Goal: Task Accomplishment & Management: Complete application form

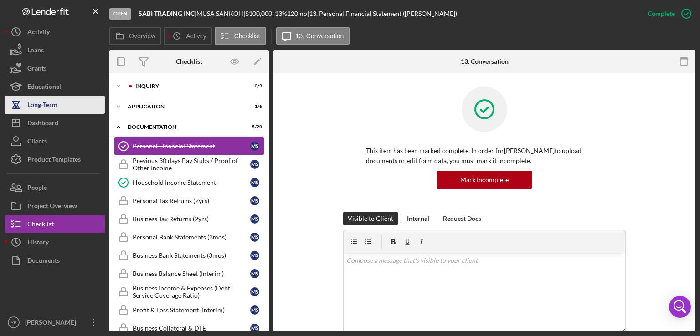
scroll to position [190, 0]
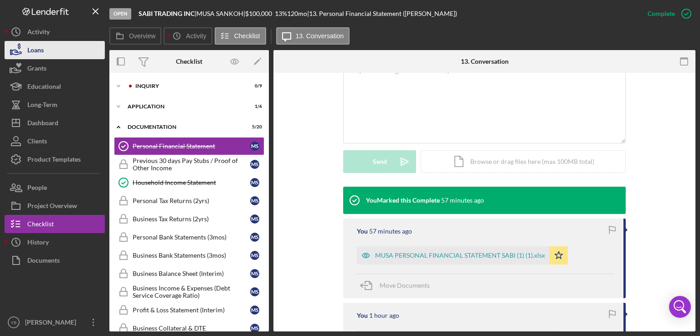
click at [49, 51] on button "Loans" at bounding box center [55, 50] width 100 height 18
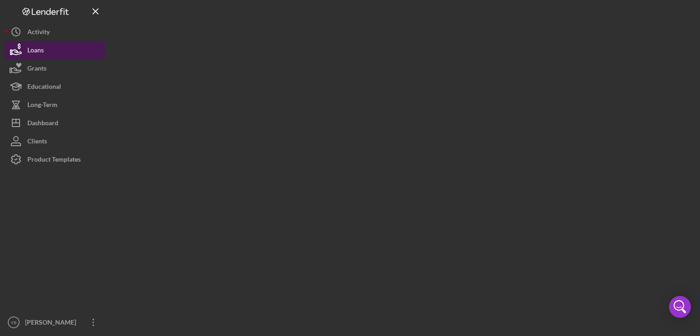
click at [49, 51] on button "Loans" at bounding box center [55, 50] width 100 height 18
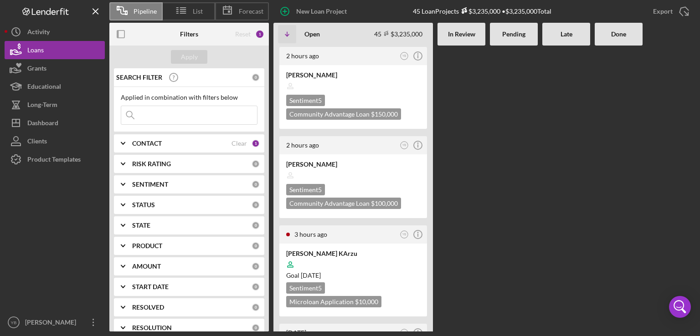
click at [461, 172] on Review at bounding box center [461, 189] width 48 height 286
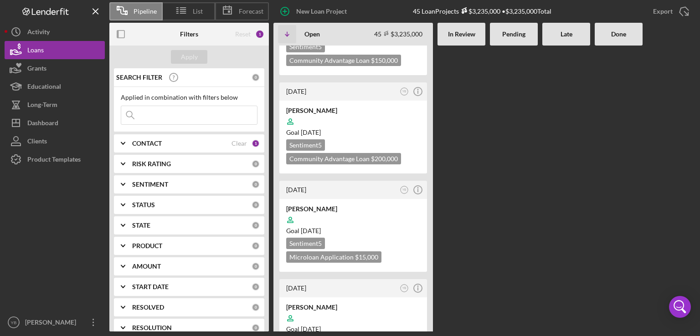
scroll to position [547, 0]
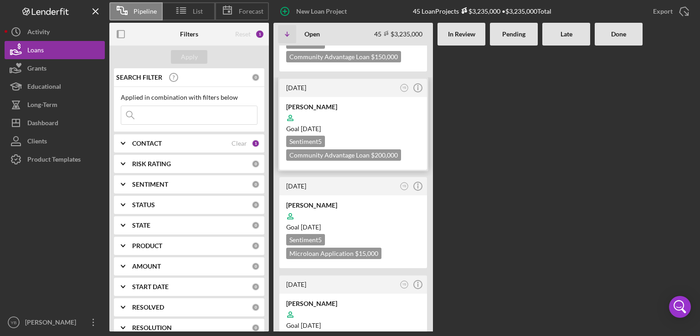
click at [371, 109] on div at bounding box center [353, 117] width 134 height 17
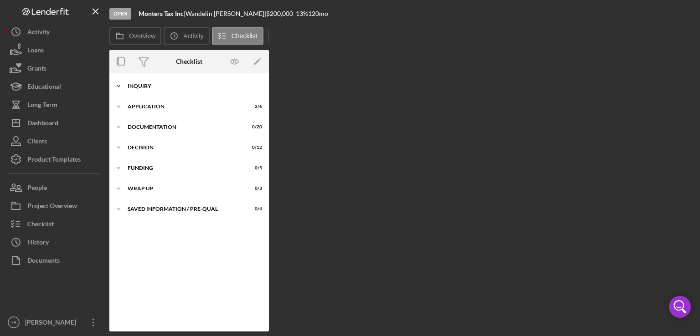
click at [140, 88] on div "Inquiry" at bounding box center [193, 85] width 130 height 5
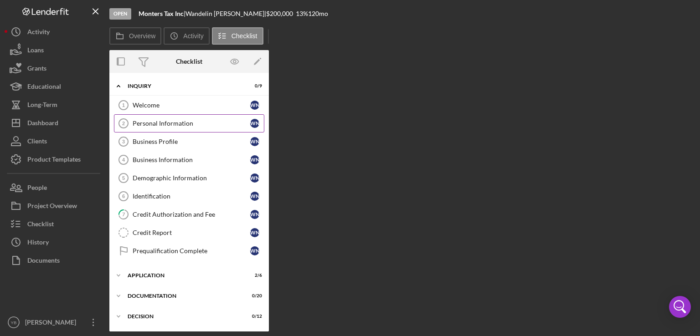
click at [149, 123] on div "Personal Information" at bounding box center [192, 123] width 118 height 7
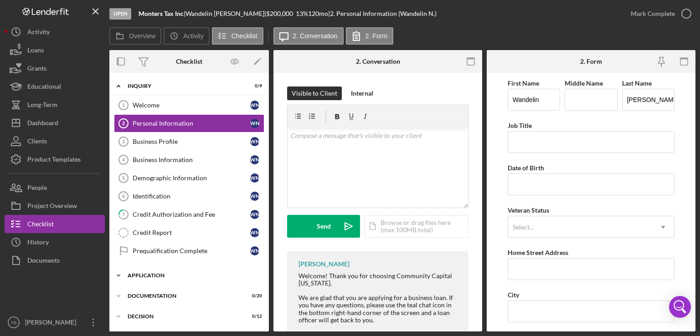
click at [157, 273] on div "Application" at bounding box center [193, 275] width 130 height 5
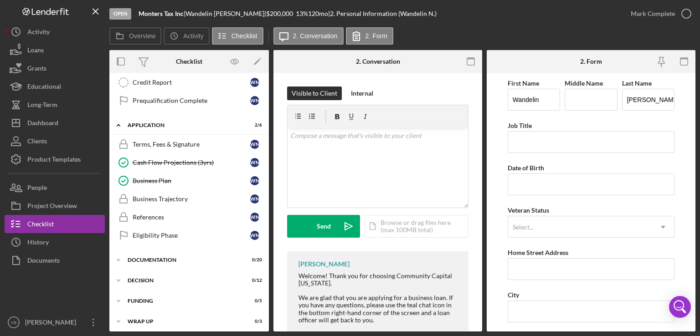
scroll to position [172, 0]
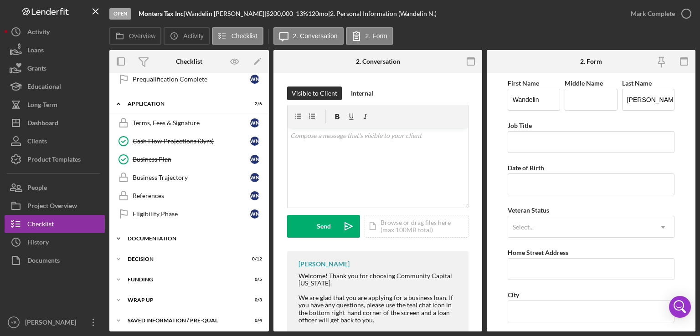
click at [165, 236] on div "Documentation" at bounding box center [193, 238] width 130 height 5
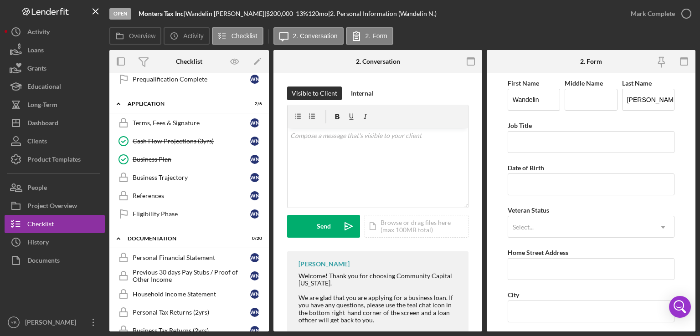
click at [268, 206] on div "Icon/Expander Inquiry 0 / 9 Welcome 1 Welcome W N Personal Information 2 Person…" at bounding box center [188, 202] width 159 height 259
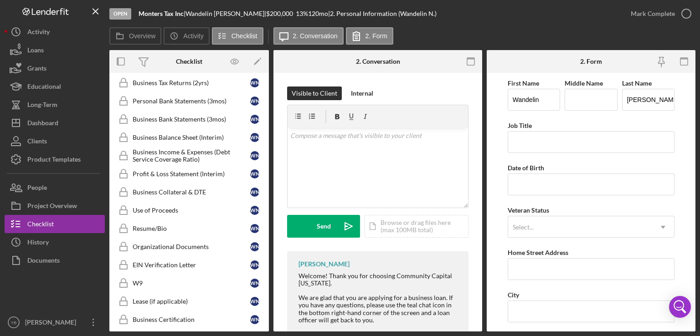
scroll to position [422, 0]
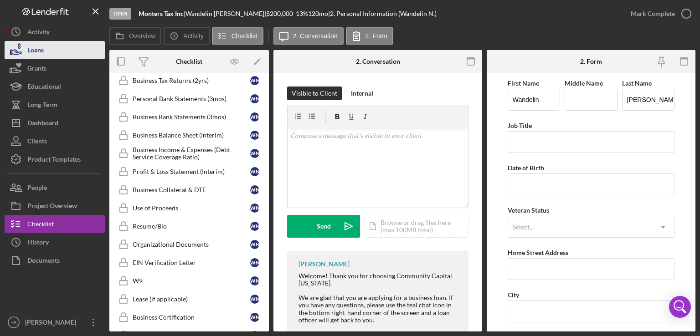
click at [47, 55] on button "Loans" at bounding box center [55, 50] width 100 height 18
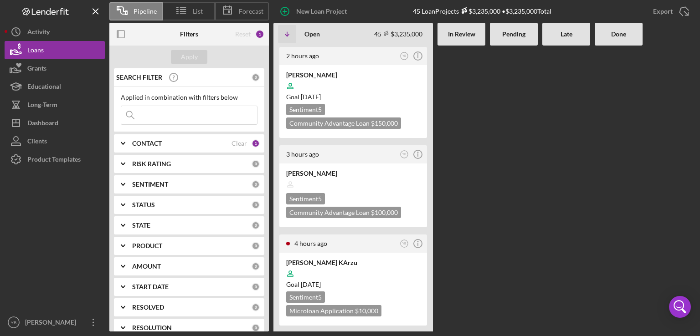
click at [488, 159] on div "2 hours ago YB Icon/Info [PERSON_NAME] Goal [DATE] Sentiment 5 Community Advant…" at bounding box center [484, 189] width 422 height 286
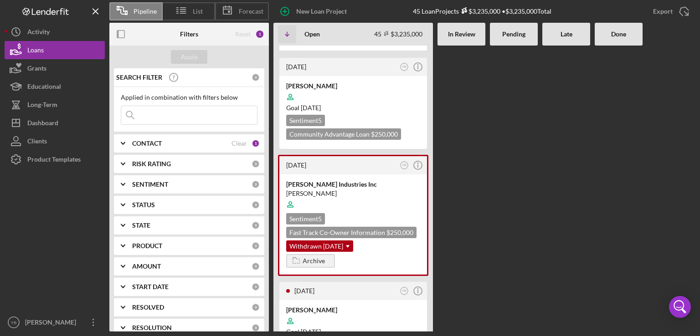
scroll to position [1749, 0]
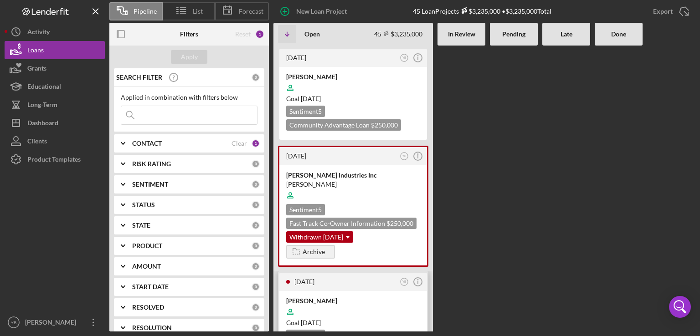
click at [389, 303] on div at bounding box center [353, 311] width 134 height 17
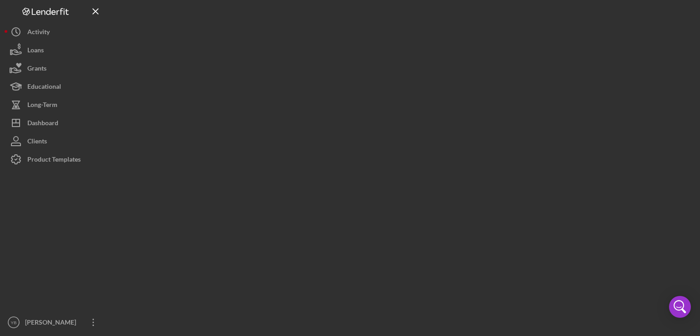
click at [389, 95] on div at bounding box center [402, 166] width 586 height 332
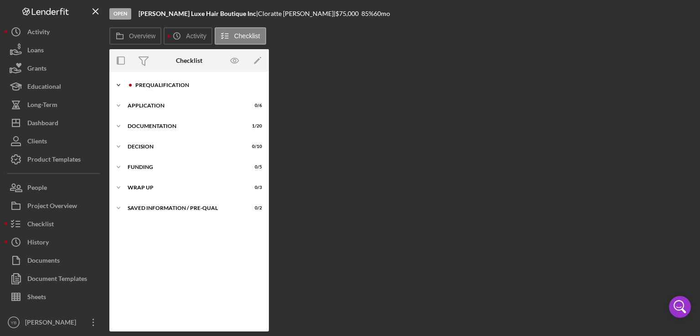
click at [157, 85] on div "Prequalification" at bounding box center [196, 84] width 122 height 5
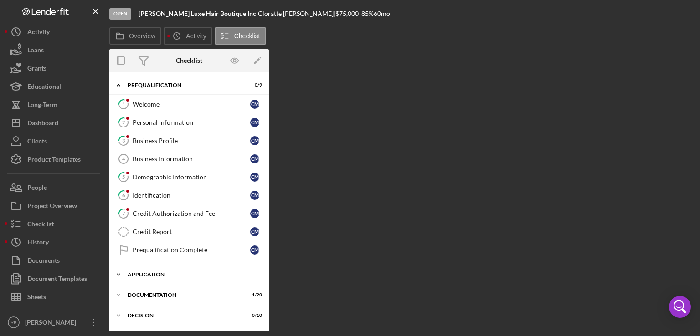
click at [159, 277] on div "Icon/Expander Application 0 / 6" at bounding box center [188, 275] width 159 height 18
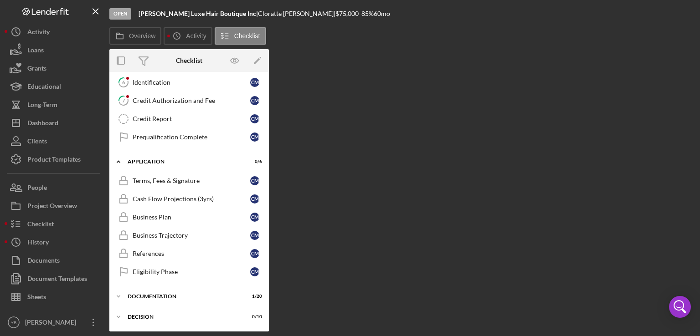
scroll to position [114, 0]
click at [169, 292] on div "Documentation" at bounding box center [193, 294] width 130 height 5
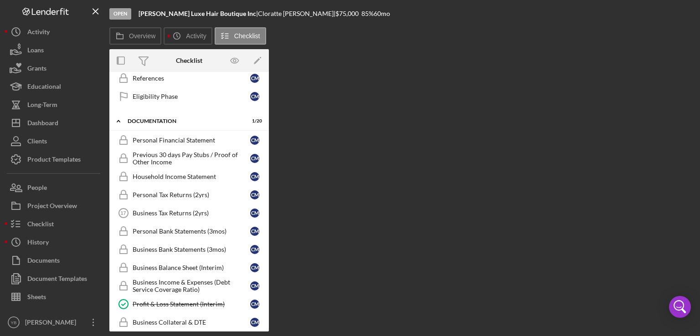
scroll to position [312, 0]
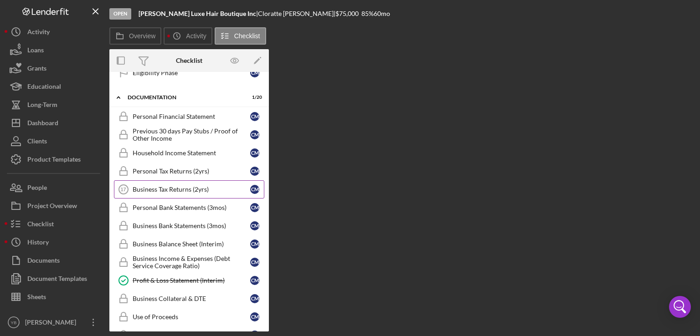
click at [171, 189] on link "Business Tax Returns (2yrs) 17 Business Tax Returns (2yrs) C M" at bounding box center [189, 189] width 150 height 18
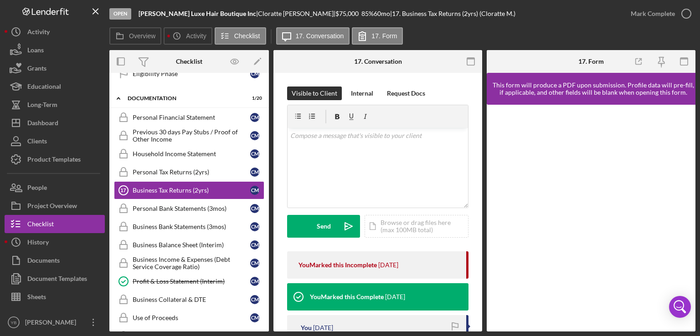
click at [404, 224] on div "Icon/Document Browse or drag files here (max 100MB total) Tap to choose files o…" at bounding box center [416, 226] width 104 height 23
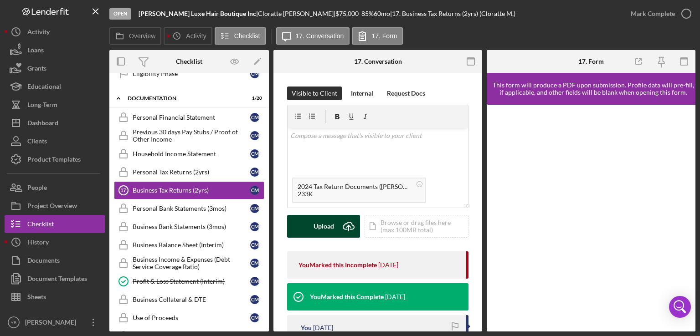
click at [333, 226] on button "Upload Icon/Upload" at bounding box center [323, 226] width 73 height 23
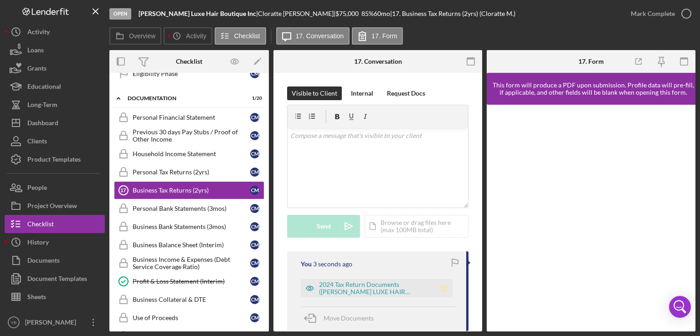
click at [444, 290] on icon "Icon/Star" at bounding box center [443, 288] width 18 height 18
click at [654, 12] on div "Mark Complete" at bounding box center [652, 14] width 44 height 18
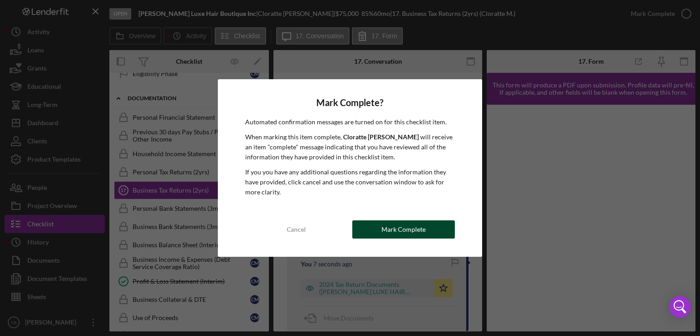
click at [399, 232] on div "Mark Complete" at bounding box center [403, 229] width 44 height 18
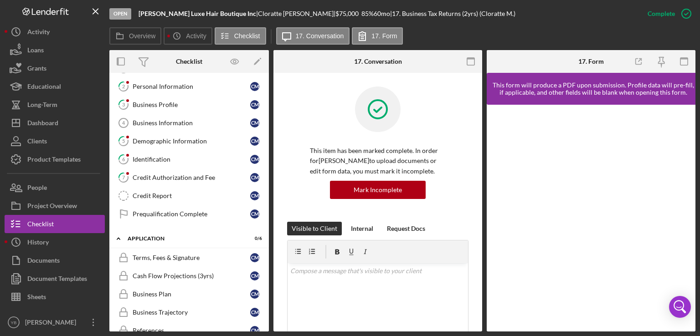
scroll to position [30, 0]
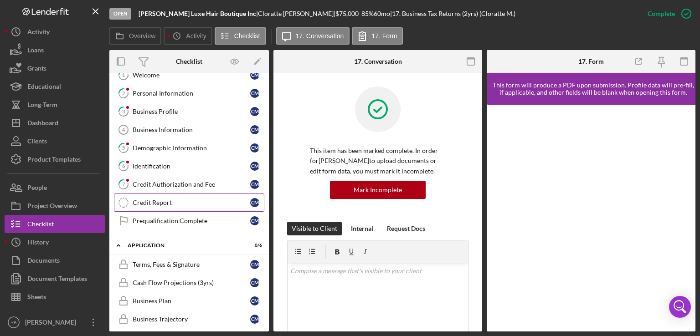
click at [166, 199] on div "Credit Report" at bounding box center [192, 202] width 118 height 7
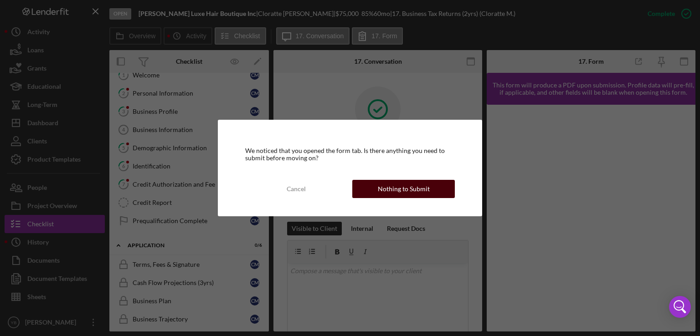
click at [376, 187] on button "Nothing to Submit" at bounding box center [403, 189] width 102 height 18
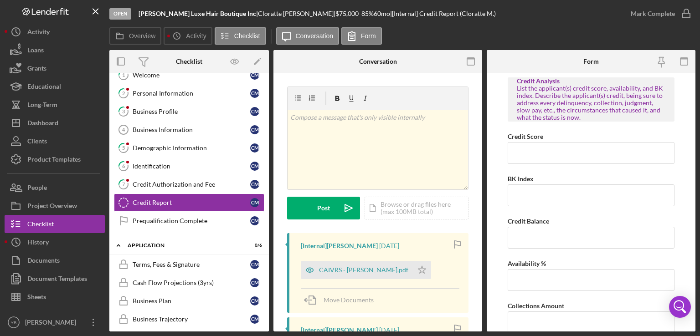
drag, startPoint x: 483, startPoint y: 190, endPoint x: 483, endPoint y: 248, distance: 57.4
click at [483, 248] on div "Overview Internal Workflow Stage Open Icon/Dropdown Arrow Archive (can unarchiv…" at bounding box center [402, 190] width 586 height 281
click at [473, 230] on div "v Color teal Color pink Remove color Add row above Add row below Add column bef…" at bounding box center [377, 316] width 209 height 486
drag, startPoint x: 483, startPoint y: 206, endPoint x: 477, endPoint y: 199, distance: 9.1
click at [477, 199] on div "Overview Internal Workflow Stage Open Icon/Dropdown Arrow Archive (can unarchiv…" at bounding box center [402, 190] width 586 height 281
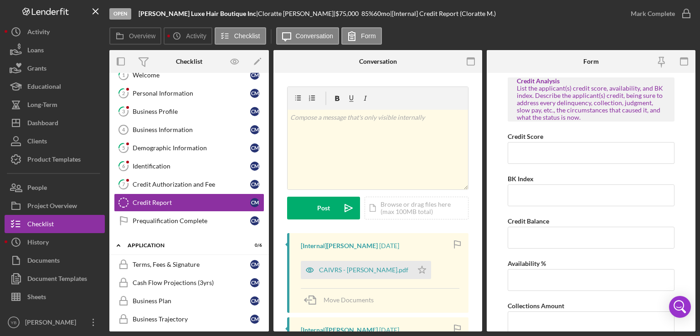
click at [477, 199] on div "v Color teal Color pink Remove color Add row above Add row below Add column bef…" at bounding box center [377, 316] width 209 height 486
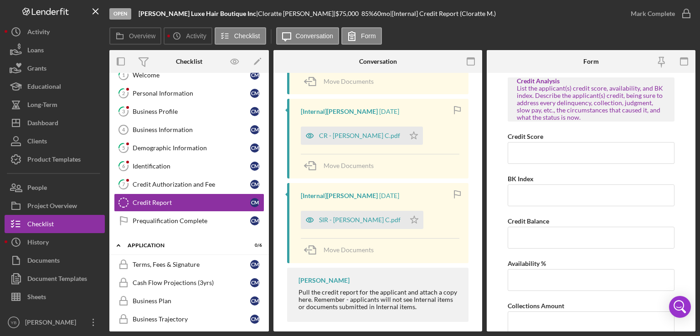
scroll to position [200, 0]
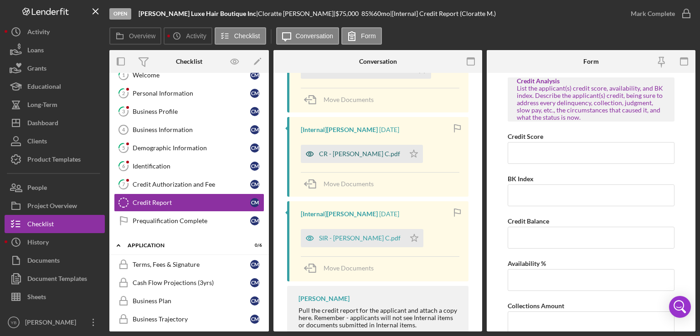
click at [344, 154] on div "CR - [PERSON_NAME] C.pdf" at bounding box center [359, 153] width 81 height 7
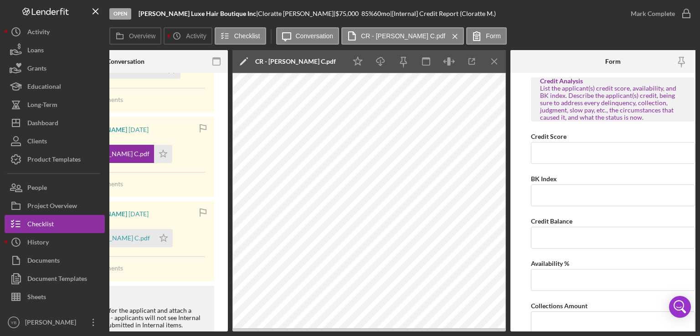
scroll to position [0, 251]
